Goal: Navigation & Orientation: Find specific page/section

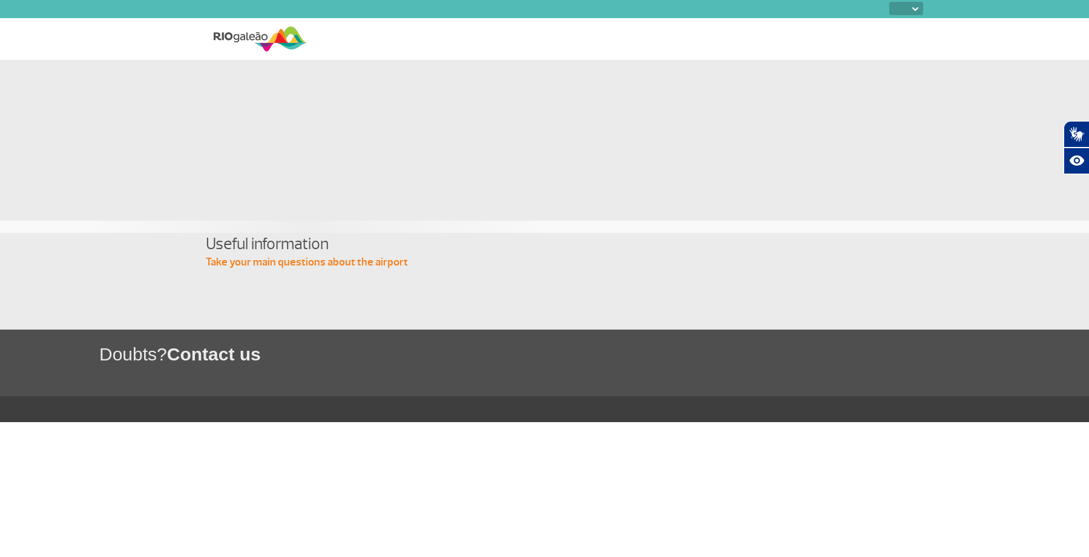
select select
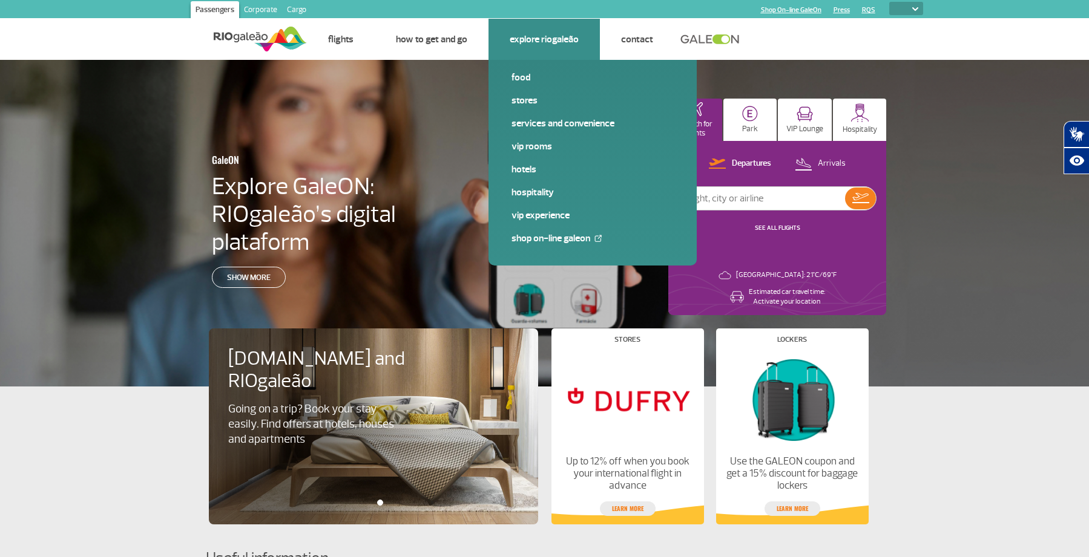
click at [545, 38] on link "Explore RIOgaleão" at bounding box center [544, 39] width 69 height 12
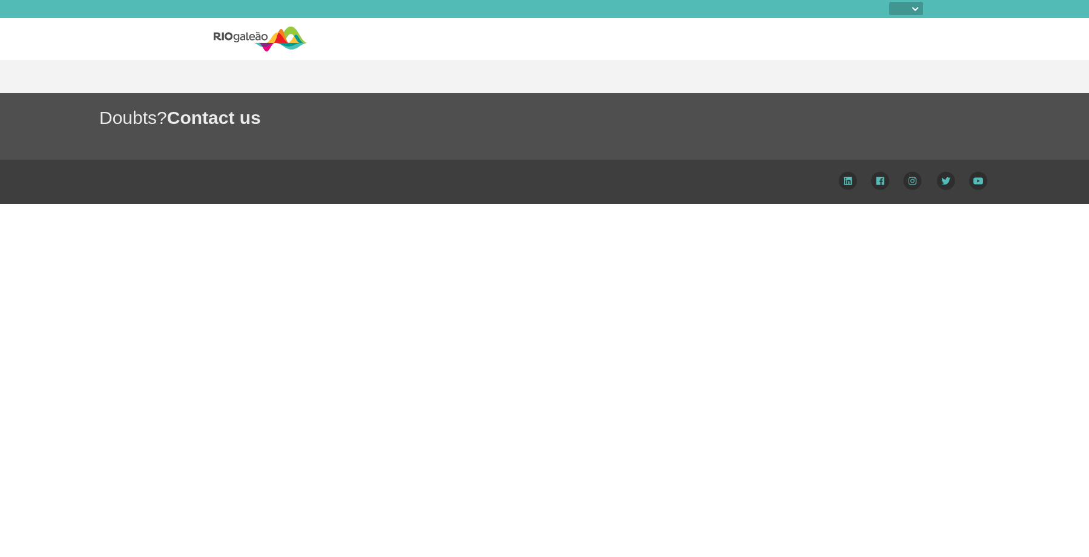
select select
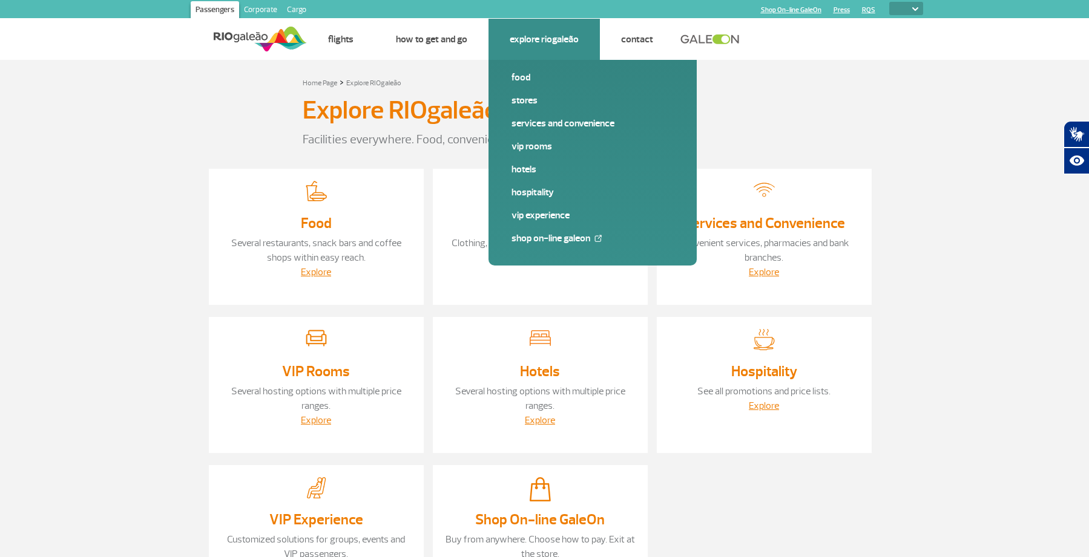
scroll to position [2, 0]
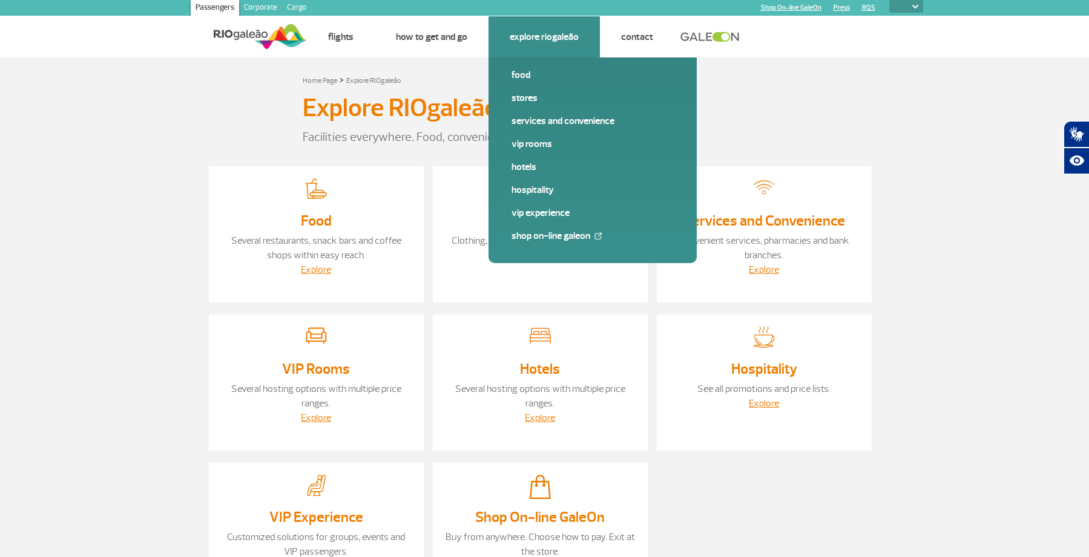
click at [534, 41] on link "Explore RIOgaleão" at bounding box center [544, 37] width 69 height 12
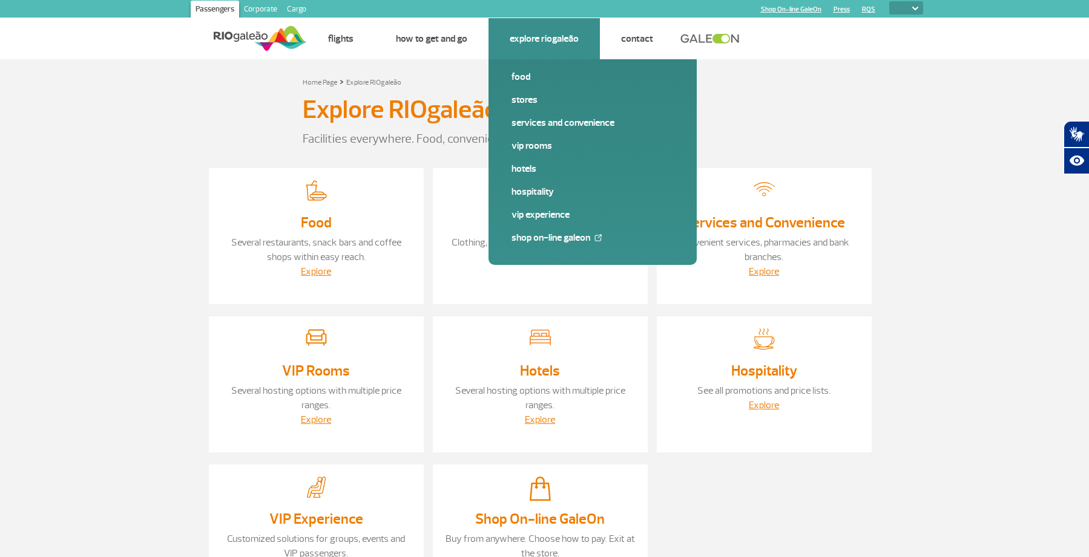
click at [536, 36] on link "Explore RIOgaleão" at bounding box center [544, 39] width 69 height 12
